Goal: Task Accomplishment & Management: Complete application form

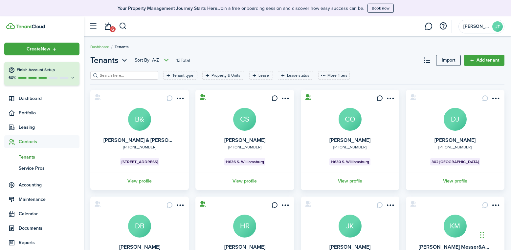
scroll to position [75, 0]
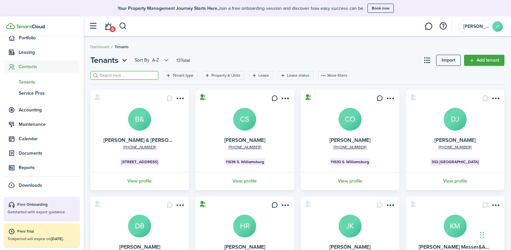
click at [112, 75] on input "search" at bounding box center [127, 76] width 58 height 6
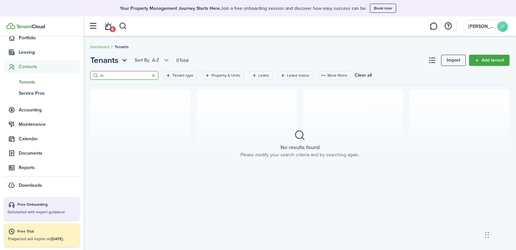
type input "r"
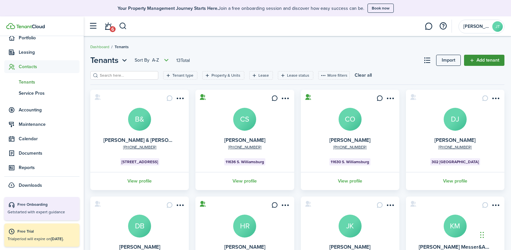
click at [496, 61] on link "Add tenant" at bounding box center [484, 60] width 40 height 11
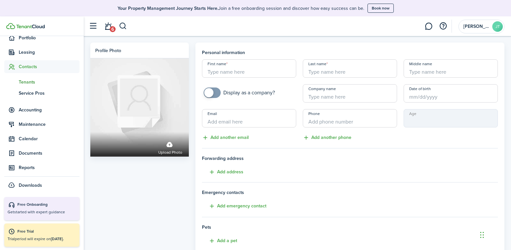
click at [248, 75] on input "First name" at bounding box center [249, 68] width 94 height 18
type input "t"
type input "[PERSON_NAME] AND [PERSON_NAME]"
type input "[PERSON_NAME]"
click at [244, 120] on input "Email" at bounding box center [249, 118] width 94 height 18
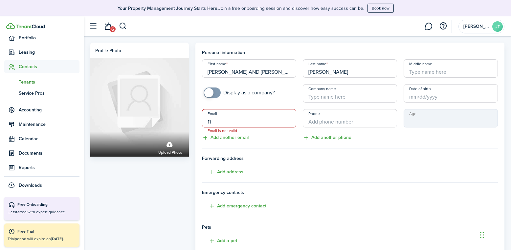
type input "1"
click at [226, 118] on input "Email" at bounding box center [249, 118] width 94 height 18
paste input "[EMAIL_ADDRESS][DOMAIN_NAME]"
type input "[EMAIL_ADDRESS][DOMAIN_NAME]"
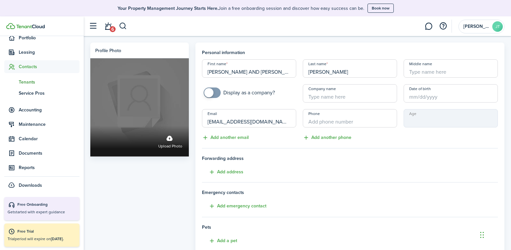
drag, startPoint x: 267, startPoint y: 120, endPoint x: 189, endPoint y: 115, distance: 78.9
click at [189, 115] on div "Profile photo Upload photo Personal information First name [PERSON_NAME] AND [P…" at bounding box center [297, 200] width 420 height 315
paste input "[EMAIL_ADDRESS][DOMAIN_NAME]"
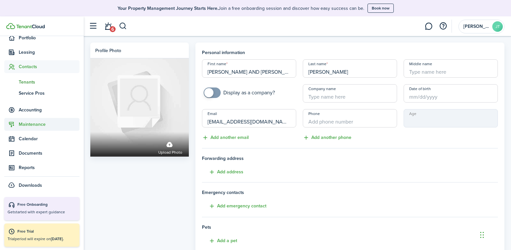
type input "[EMAIL_ADDRESS][DOMAIN_NAME]"
click at [365, 125] on input "+1" at bounding box center [350, 118] width 94 height 18
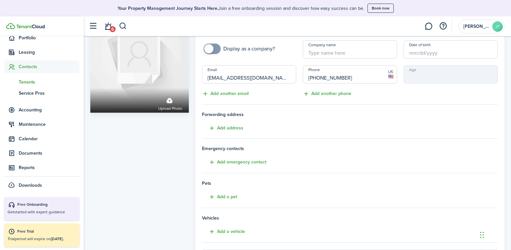
scroll to position [27, 0]
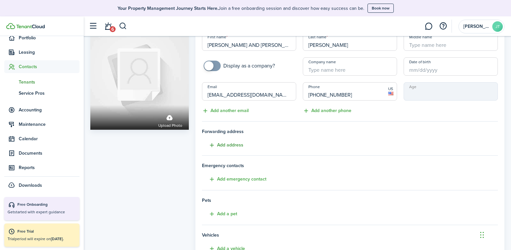
type input "[PHONE_NUMBER]"
click at [231, 144] on button "Add address" at bounding box center [222, 146] width 41 height 8
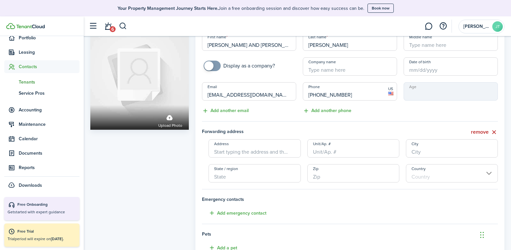
click at [228, 152] on input "Address" at bounding box center [254, 148] width 92 height 18
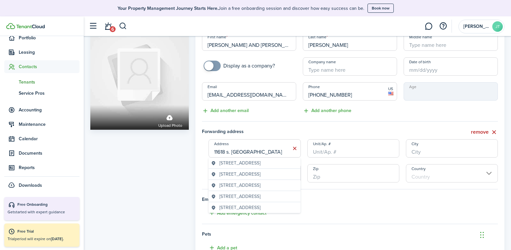
type input "11618 s. [GEOGRAPHIC_DATA]"
type input "[GEOGRAPHIC_DATA]"
click at [374, 171] on input "Zip" at bounding box center [353, 173] width 92 height 18
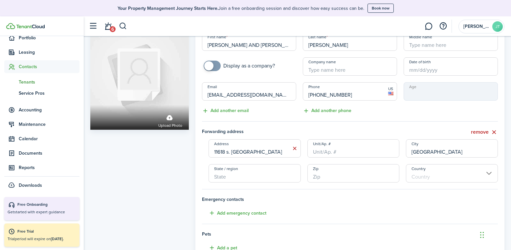
click at [242, 173] on input "State / region" at bounding box center [254, 173] width 92 height 18
type input "[US_STATE]"
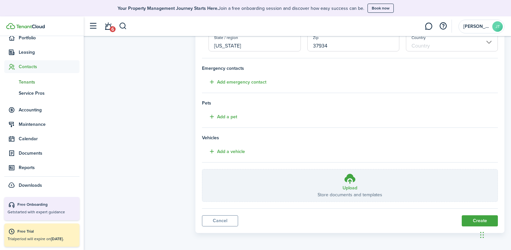
scroll to position [159, 0]
type input "37934"
click at [482, 218] on button "Create" at bounding box center [479, 220] width 36 height 11
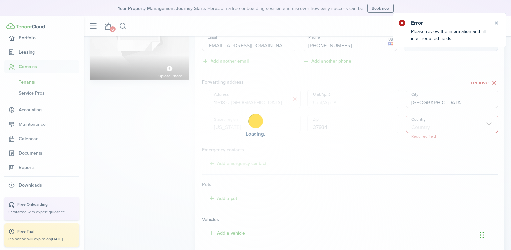
scroll to position [75, 0]
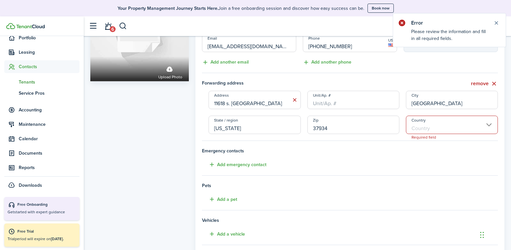
click at [443, 133] on input "Country" at bounding box center [452, 125] width 92 height 18
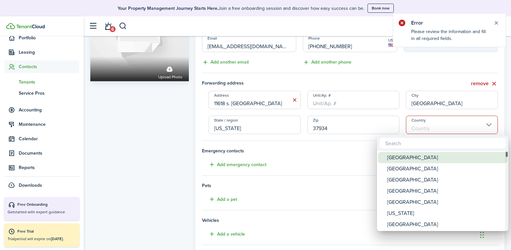
click at [409, 159] on div "[GEOGRAPHIC_DATA]" at bounding box center [445, 157] width 116 height 11
type input "[GEOGRAPHIC_DATA]"
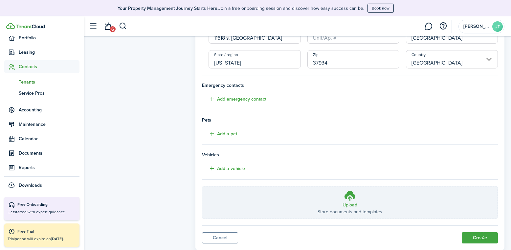
scroll to position [159, 0]
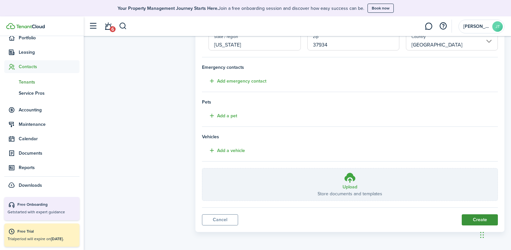
click at [473, 220] on button "Create" at bounding box center [479, 220] width 36 height 11
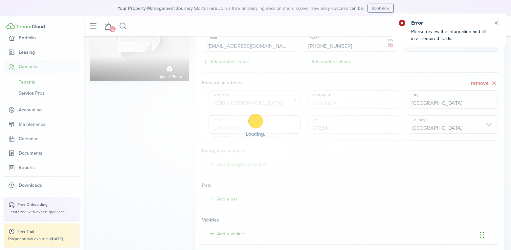
scroll to position [75, 0]
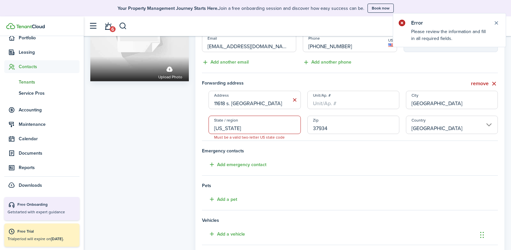
click at [240, 127] on input "[US_STATE]" at bounding box center [254, 125] width 92 height 18
drag, startPoint x: 240, startPoint y: 127, endPoint x: 209, endPoint y: 124, distance: 31.0
click at [209, 124] on input "[US_STATE]" at bounding box center [254, 125] width 92 height 18
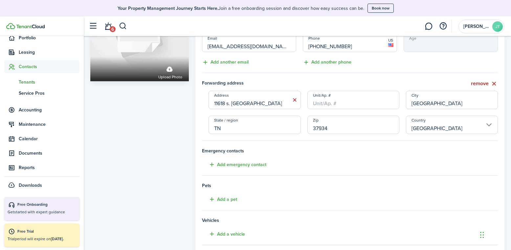
scroll to position [159, 0]
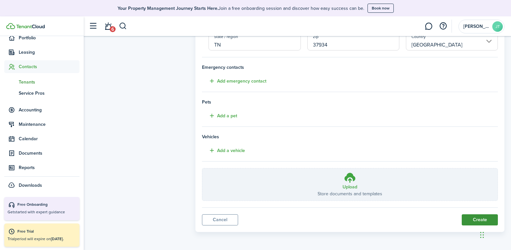
type input "TN"
click at [473, 219] on button "Create" at bounding box center [479, 220] width 36 height 11
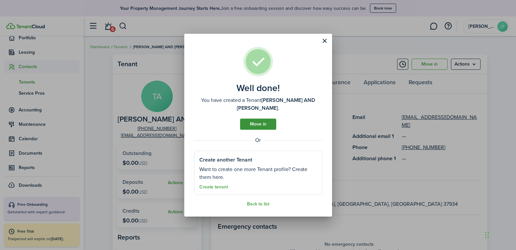
click at [268, 124] on link "Move in" at bounding box center [258, 124] width 36 height 11
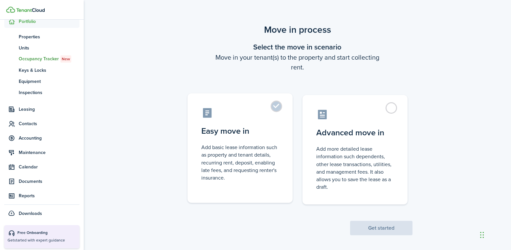
click at [256, 125] on label "Easy move in Add basic lease information such as property and tenant details, r…" at bounding box center [239, 149] width 105 height 110
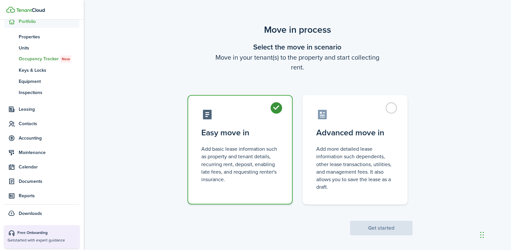
radio input "true"
click at [396, 232] on button "Get started" at bounding box center [381, 228] width 62 height 14
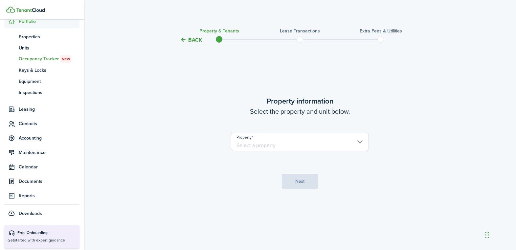
click at [290, 145] on input "Property" at bounding box center [300, 142] width 138 height 18
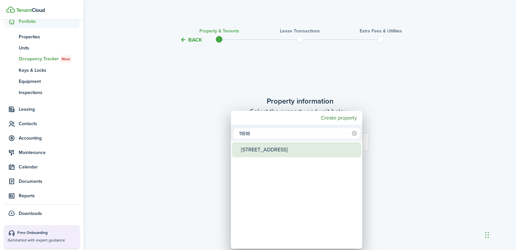
type input "11618"
click at [287, 151] on div "[STREET_ADDRESS]" at bounding box center [299, 149] width 116 height 15
type input "[STREET_ADDRESS]"
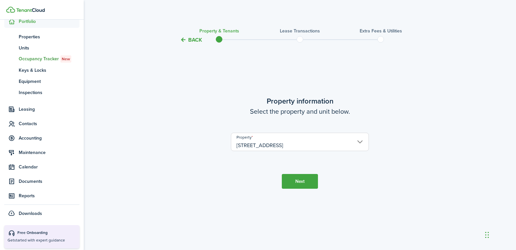
click at [300, 185] on button "Next" at bounding box center [300, 181] width 36 height 15
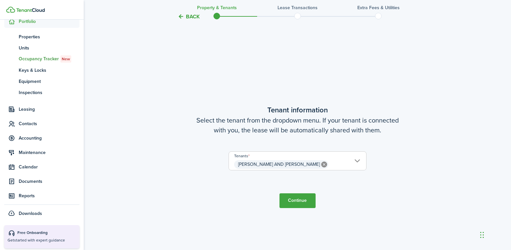
scroll to position [206, 0]
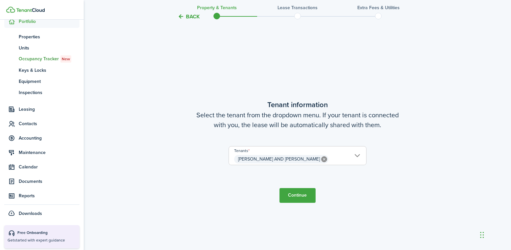
drag, startPoint x: 294, startPoint y: 197, endPoint x: 295, endPoint y: 191, distance: 5.9
click at [294, 196] on button "Continue" at bounding box center [297, 195] width 36 height 15
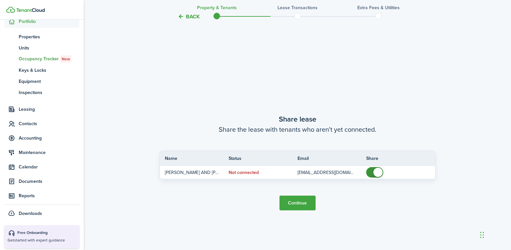
scroll to position [457, 0]
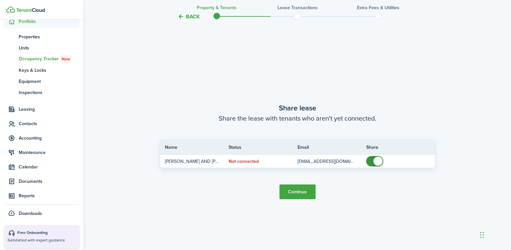
click at [289, 193] on button "Continue" at bounding box center [297, 192] width 36 height 15
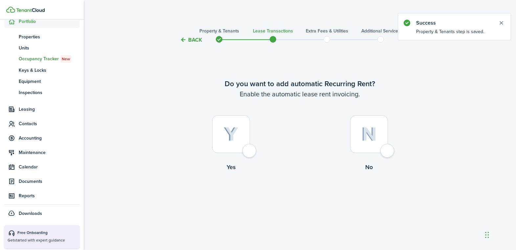
click at [249, 152] on div at bounding box center [231, 135] width 38 height 38
radio input "true"
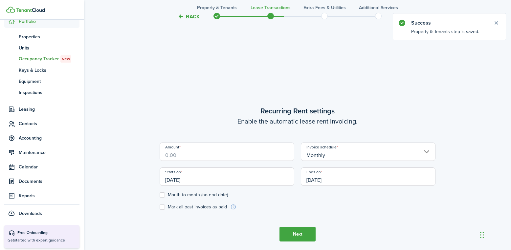
scroll to position [206, 0]
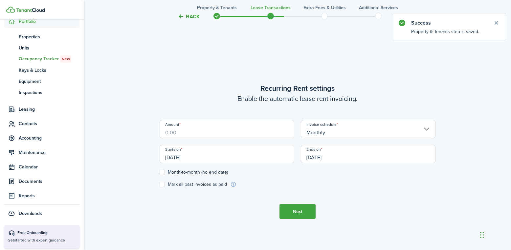
click at [222, 135] on input "Amount" at bounding box center [226, 129] width 135 height 18
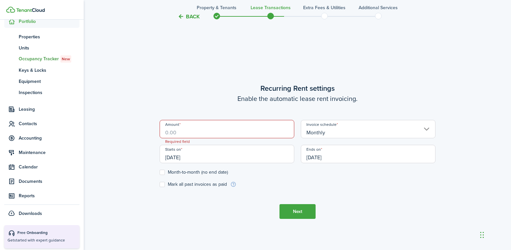
click at [194, 133] on input "Amount" at bounding box center [226, 129] width 135 height 18
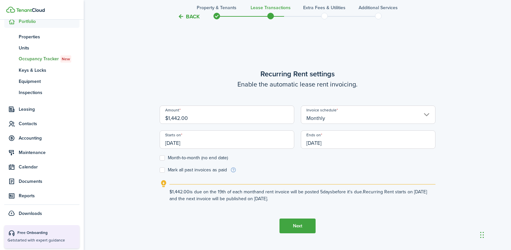
click at [186, 139] on input "[DATE]" at bounding box center [226, 140] width 135 height 18
type input "$1,442.00"
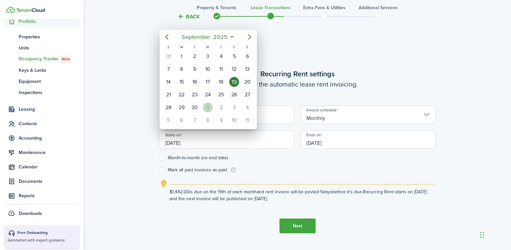
drag, startPoint x: 209, startPoint y: 106, endPoint x: 206, endPoint y: 108, distance: 3.5
click at [208, 106] on div "1" at bounding box center [208, 108] width 10 height 10
type input "[DATE]"
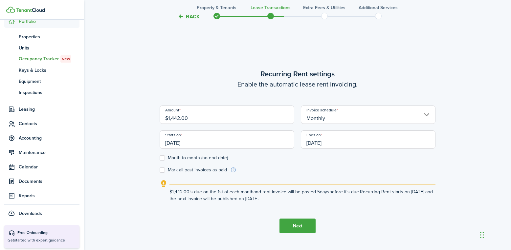
click at [334, 145] on input "[DATE]" at bounding box center [368, 140] width 135 height 18
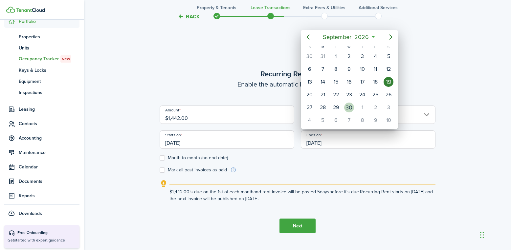
click at [352, 105] on div "30" at bounding box center [349, 108] width 10 height 10
type input "[DATE]"
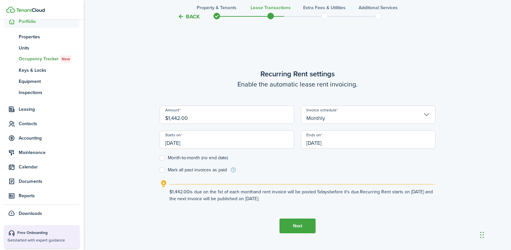
click at [164, 157] on label "Month-to-month (no end date)" at bounding box center [193, 158] width 68 height 5
click at [159, 158] on input "Month-to-month (no end date)" at bounding box center [159, 158] width 0 height 0
click at [199, 156] on label "Month-to-month (no end date)" at bounding box center [193, 158] width 68 height 5
click at [159, 158] on input "Month-to-month (no end date)" at bounding box center [159, 158] width 0 height 0
checkbox input "false"
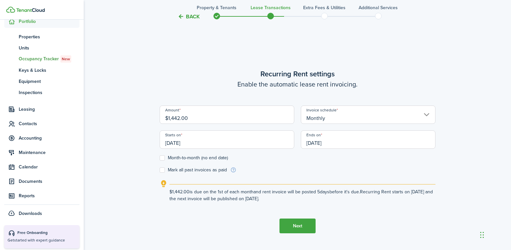
click at [343, 142] on input "[DATE]" at bounding box center [368, 140] width 135 height 18
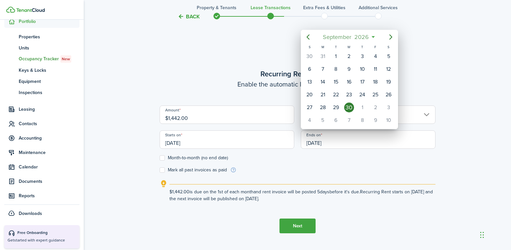
click at [331, 35] on span "September" at bounding box center [337, 37] width 32 height 12
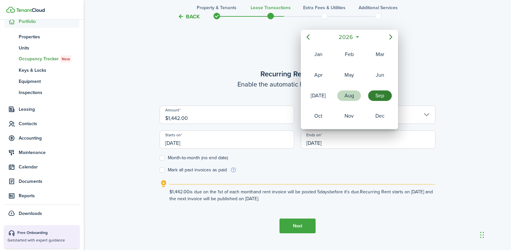
click at [352, 94] on div "Aug" at bounding box center [349, 96] width 24 height 11
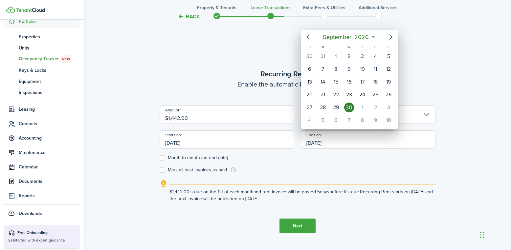
click at [354, 153] on div at bounding box center [255, 124] width 616 height 355
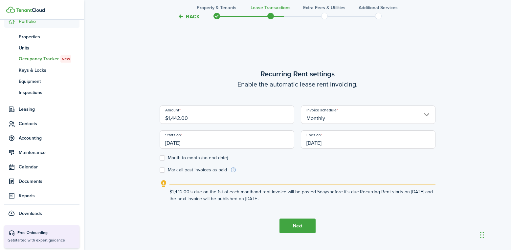
click at [317, 145] on input "[DATE]" at bounding box center [368, 140] width 135 height 18
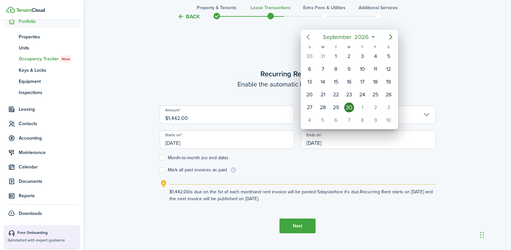
click at [309, 36] on icon "Previous page" at bounding box center [308, 37] width 8 height 8
click at [323, 121] on div "31" at bounding box center [323, 121] width 10 height 10
type input "[DATE]"
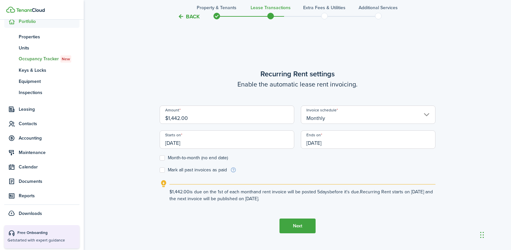
click at [377, 169] on form "Amount $1,442.00 Invoice schedule Monthly Starts on [DATE] Ends on [DATE] Month…" at bounding box center [297, 140] width 276 height 68
click at [298, 228] on button "Next" at bounding box center [297, 226] width 36 height 15
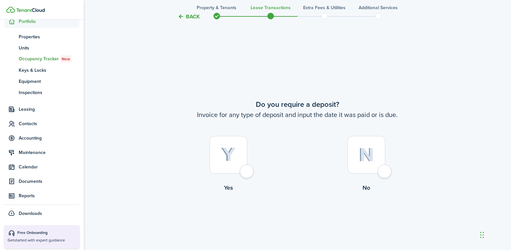
scroll to position [457, 0]
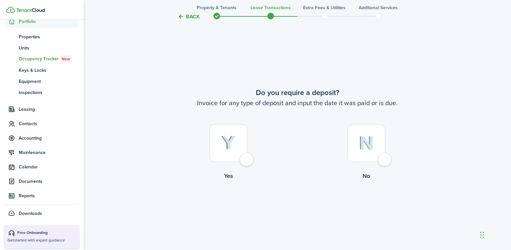
click at [385, 158] on div at bounding box center [366, 143] width 38 height 38
radio input "true"
click at [385, 154] on div at bounding box center [366, 143] width 38 height 38
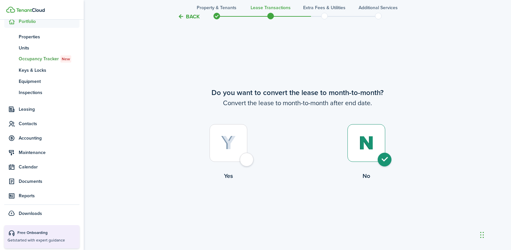
radio input "true"
click at [300, 208] on button "Continue" at bounding box center [297, 207] width 36 height 15
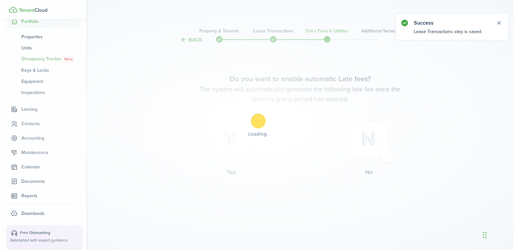
scroll to position [0, 0]
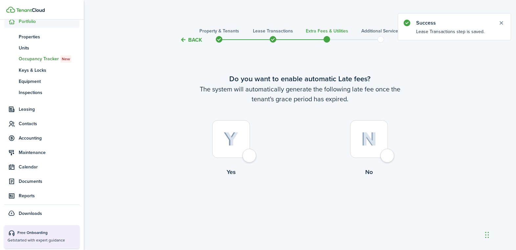
click at [248, 154] on div at bounding box center [231, 139] width 38 height 38
radio input "true"
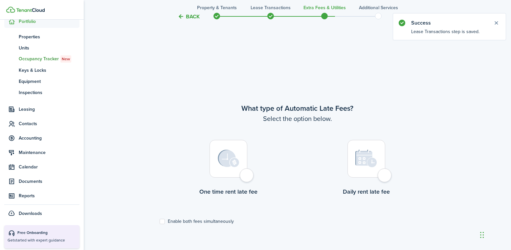
scroll to position [206, 0]
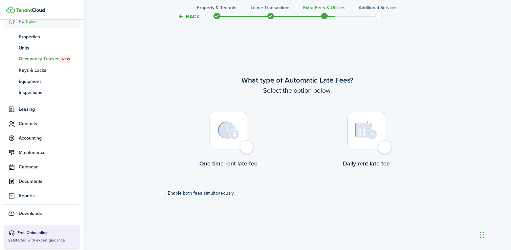
click at [247, 150] on div at bounding box center [228, 131] width 38 height 38
radio input "true"
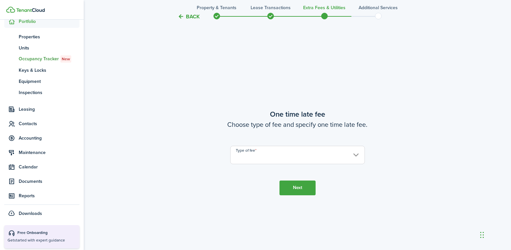
scroll to position [457, 0]
click at [273, 161] on input "Type of fee" at bounding box center [297, 154] width 135 height 18
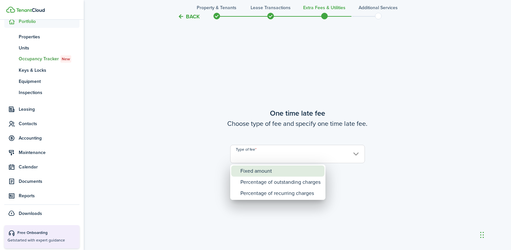
click at [273, 171] on div "Fixed amount" at bounding box center [280, 171] width 80 height 11
type input "Fixed amount"
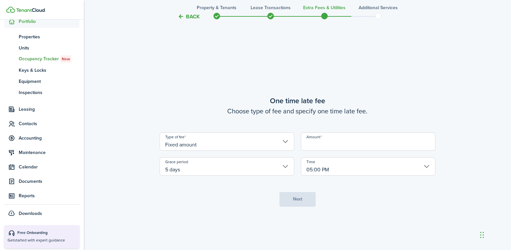
click at [314, 148] on input "Amount" at bounding box center [368, 142] width 135 height 18
type input "$25.00"
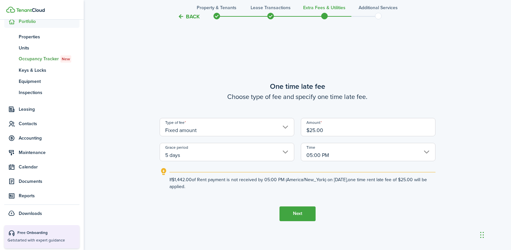
click at [295, 214] on button "Next" at bounding box center [297, 214] width 36 height 15
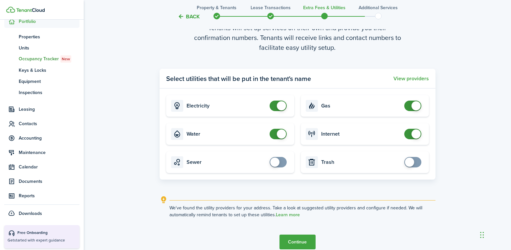
scroll to position [765, 0]
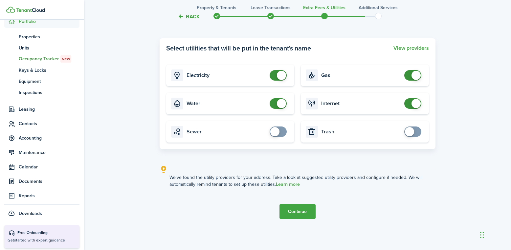
click at [298, 208] on button "Continue" at bounding box center [297, 211] width 36 height 15
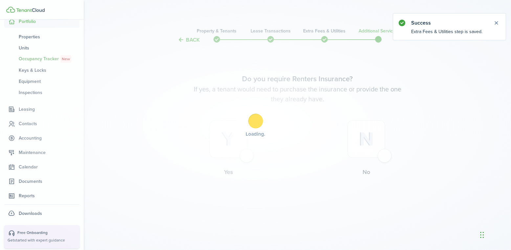
scroll to position [0, 0]
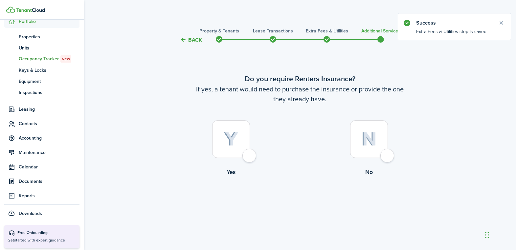
click at [379, 142] on div at bounding box center [369, 139] width 38 height 38
radio input "true"
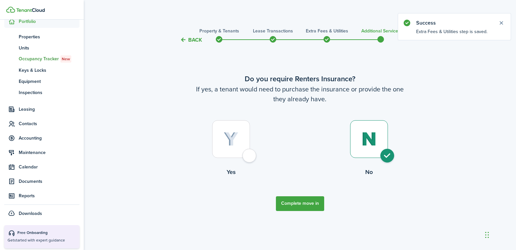
click at [301, 200] on button "Complete move in" at bounding box center [300, 204] width 48 height 15
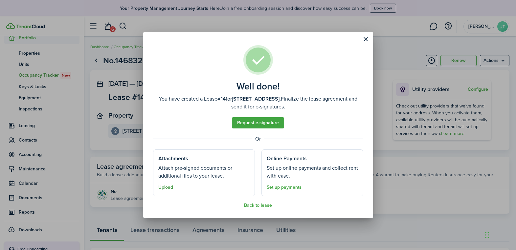
click at [167, 186] on button "Upload" at bounding box center [165, 187] width 15 height 5
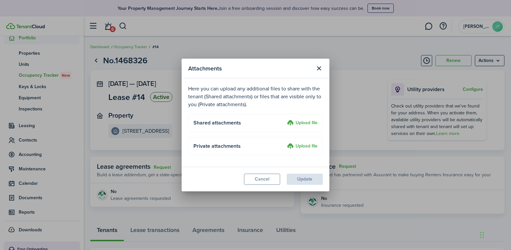
click at [297, 122] on label "Upload file" at bounding box center [302, 123] width 31 height 8
click at [284, 119] on input "Upload file" at bounding box center [284, 119] width 0 height 0
click at [305, 123] on label "Upload file" at bounding box center [302, 123] width 31 height 8
click at [284, 119] on input "Upload file" at bounding box center [284, 119] width 0 height 0
